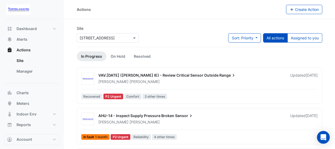
click at [126, 38] on div at bounding box center [107, 38] width 61 height 6
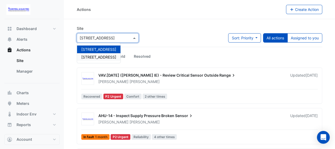
click at [109, 59] on span "44 Sydney Avenue" at bounding box center [98, 57] width 35 height 5
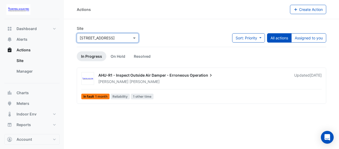
click at [157, 80] on div "Lucas Baker" at bounding box center [193, 81] width 190 height 5
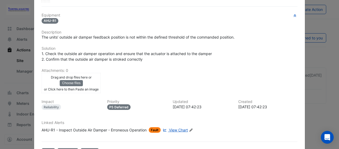
scroll to position [97, 0]
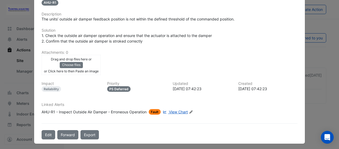
click at [178, 111] on span "View Chart" at bounding box center [178, 112] width 19 height 5
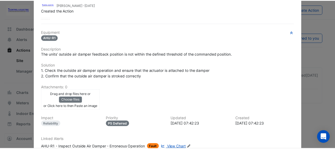
scroll to position [0, 0]
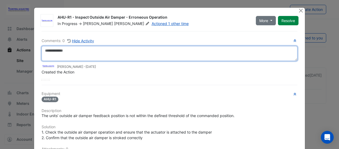
click at [161, 49] on textarea at bounding box center [170, 53] width 256 height 15
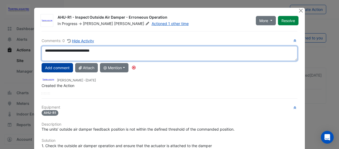
type textarea "**********"
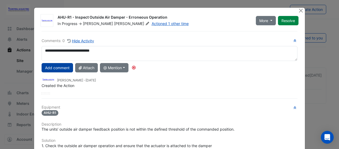
click at [61, 65] on button "Add comment" at bounding box center [57, 67] width 31 height 9
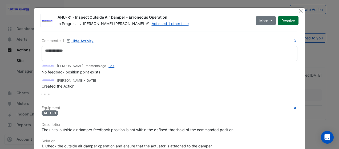
click at [293, 19] on button "Resolve" at bounding box center [288, 20] width 21 height 9
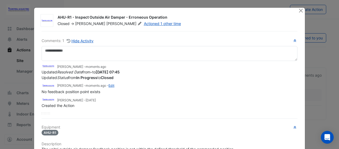
click at [301, 13] on div at bounding box center [301, 11] width 7 height 6
click at [300, 13] on button "Close" at bounding box center [301, 11] width 6 height 6
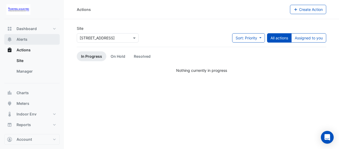
click at [39, 41] on button "Alerts" at bounding box center [31, 39] width 55 height 11
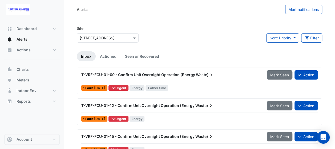
click at [110, 36] on input "text" at bounding box center [102, 38] width 45 height 6
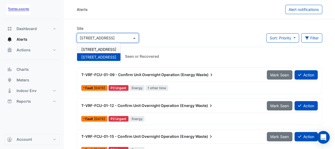
click at [108, 46] on div "16-18 Mort Street" at bounding box center [98, 50] width 43 height 8
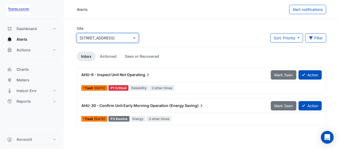
click at [183, 76] on div "AHU-9 - Inspect Unit Not Operating" at bounding box center [172, 74] width 183 height 5
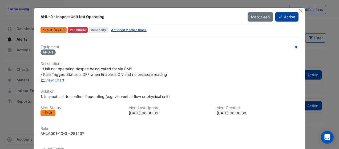
click at [281, 20] on button "Action" at bounding box center [286, 16] width 23 height 9
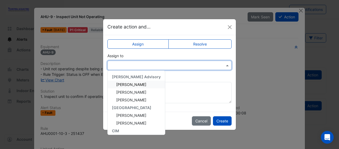
click at [180, 66] on input "text" at bounding box center [164, 66] width 108 height 6
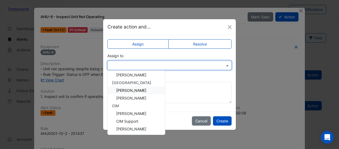
scroll to position [40, 0]
click at [133, 128] on span "Lucas Baker" at bounding box center [131, 129] width 30 height 5
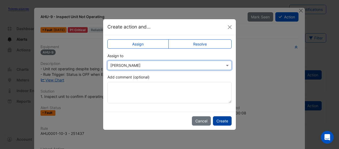
click at [217, 121] on button "Create" at bounding box center [222, 120] width 19 height 9
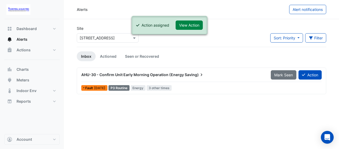
click at [179, 78] on div "AHU-30 - Confirm Unit Early Morning Operation (Energy Saving)" at bounding box center [172, 75] width 189 height 10
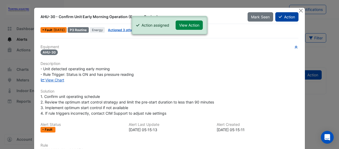
click at [283, 16] on button "Action" at bounding box center [286, 16] width 23 height 9
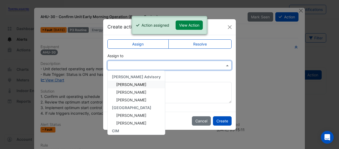
click at [209, 67] on input "text" at bounding box center [164, 66] width 108 height 6
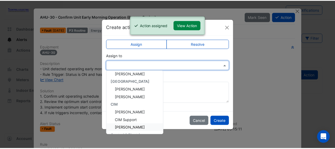
scroll to position [40, 0]
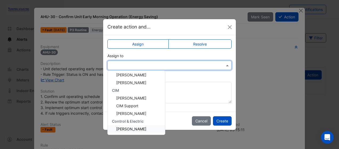
click at [136, 127] on span "Lucas Baker" at bounding box center [131, 129] width 30 height 5
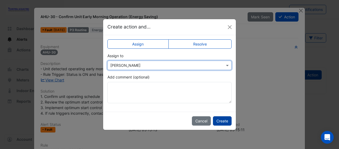
click at [222, 121] on button "Create" at bounding box center [222, 120] width 19 height 9
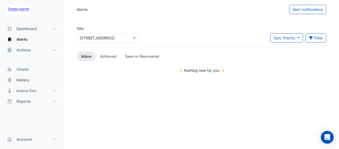
click at [106, 73] on div "Alerts Alert notifications Site Select a Site × 16-18 Mort Street Sort: Priorit…" at bounding box center [201, 74] width 275 height 149
click at [29, 52] on span "Actions" at bounding box center [24, 49] width 14 height 5
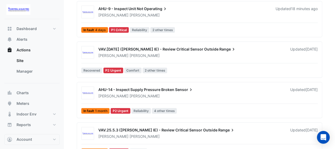
scroll to position [53, 0]
